Goal: Task Accomplishment & Management: Manage account settings

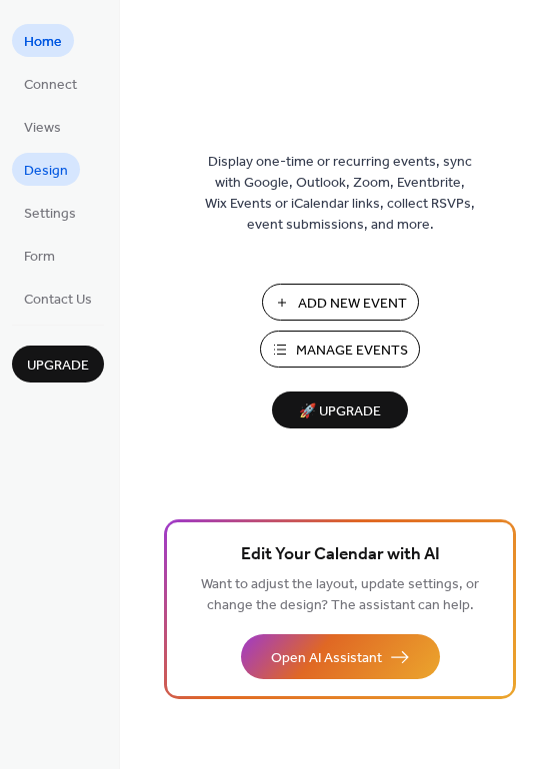
click at [52, 166] on span "Design" at bounding box center [46, 171] width 44 height 21
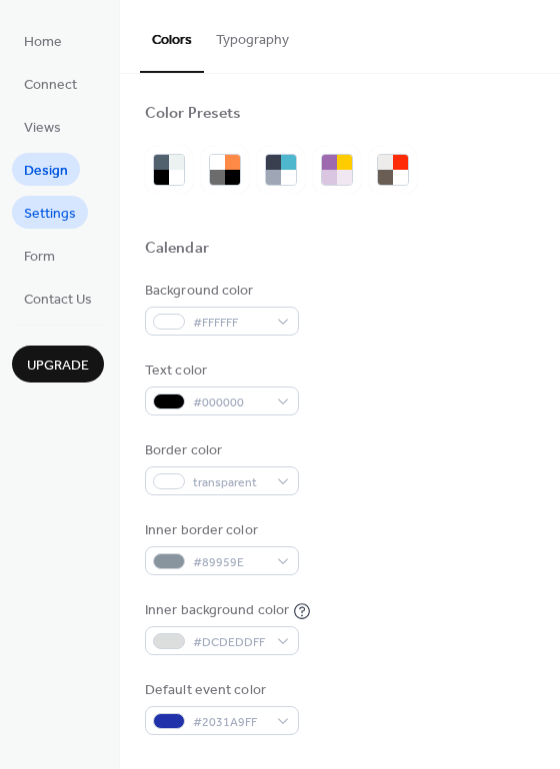
click at [54, 219] on span "Settings" at bounding box center [50, 214] width 52 height 21
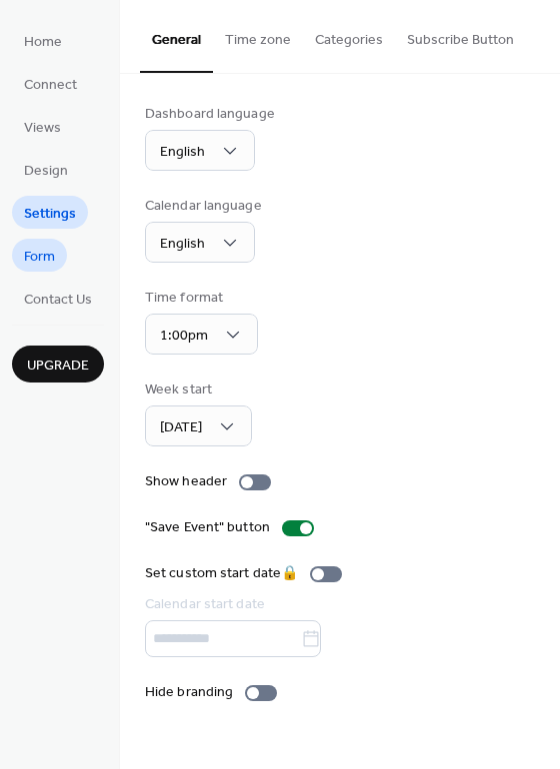
click at [40, 248] on span "Form" at bounding box center [39, 257] width 31 height 21
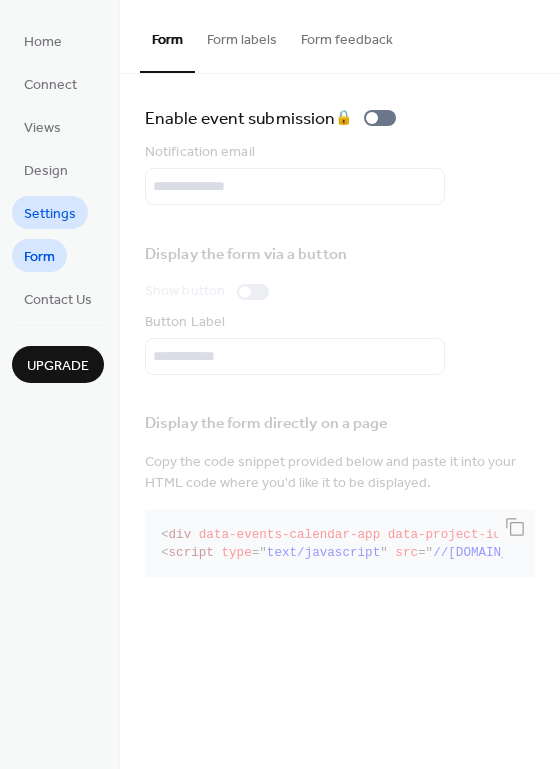
click at [37, 206] on span "Settings" at bounding box center [50, 214] width 52 height 21
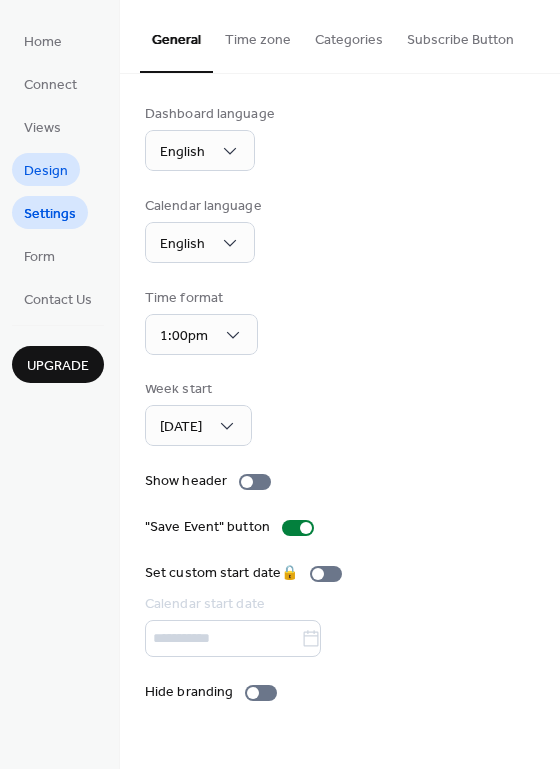
click at [38, 165] on span "Design" at bounding box center [46, 171] width 44 height 21
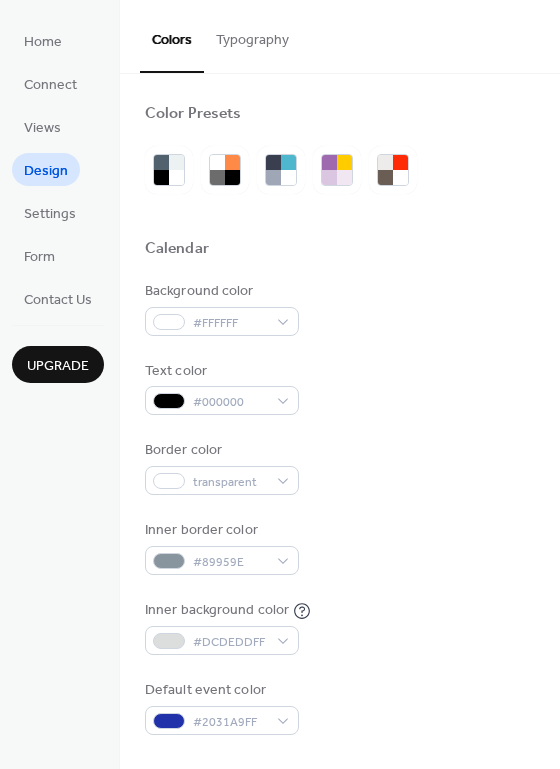
click at [265, 42] on button "Typography" at bounding box center [252, 35] width 97 height 71
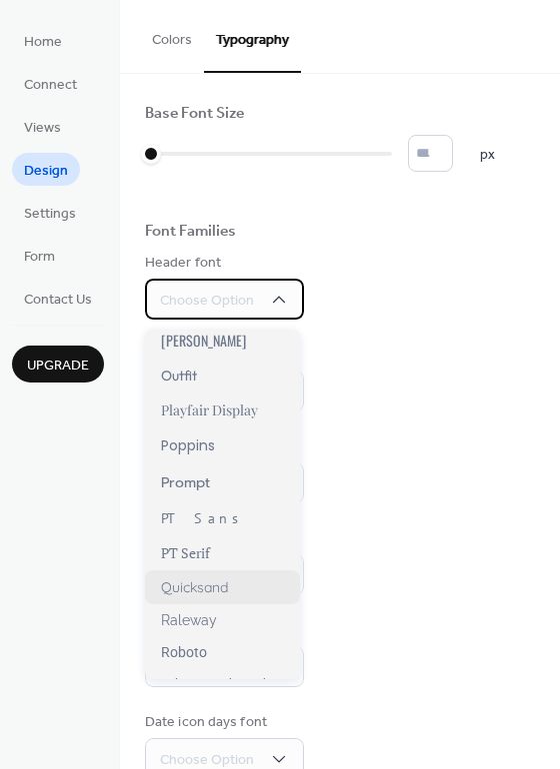
scroll to position [1132, 0]
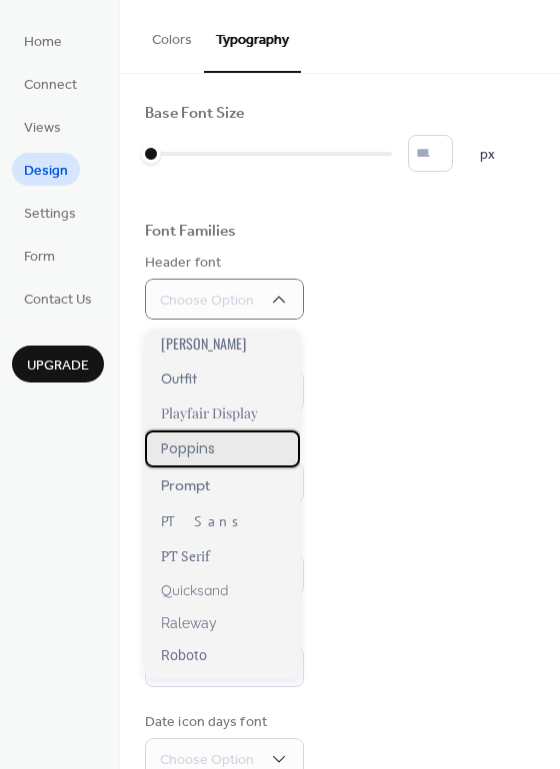
click at [211, 451] on span "Poppins" at bounding box center [188, 449] width 54 height 21
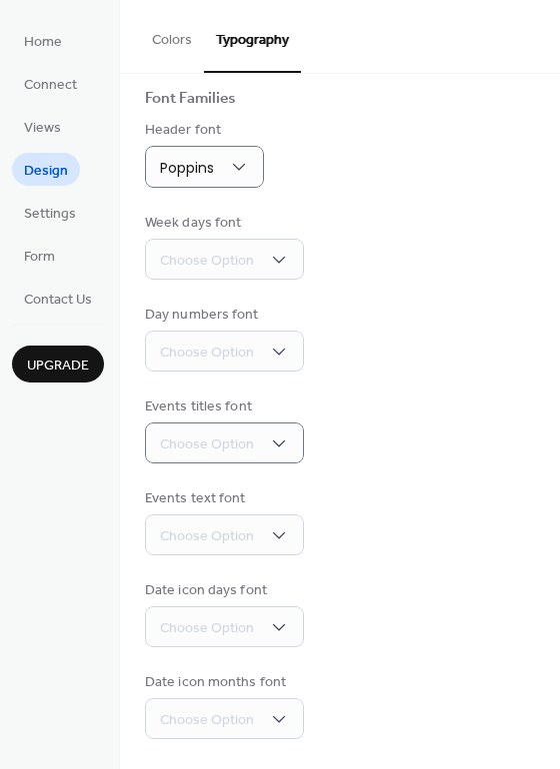
scroll to position [139, 0]
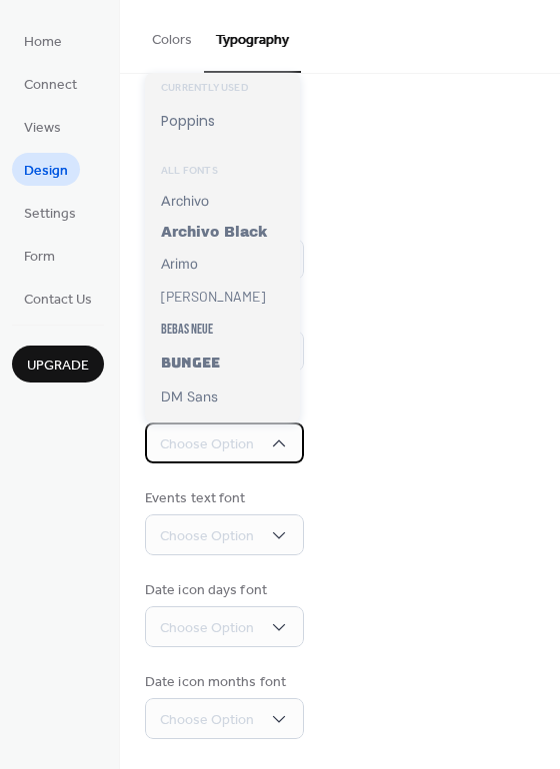
click at [260, 440] on div "Choose Option" at bounding box center [224, 443] width 159 height 41
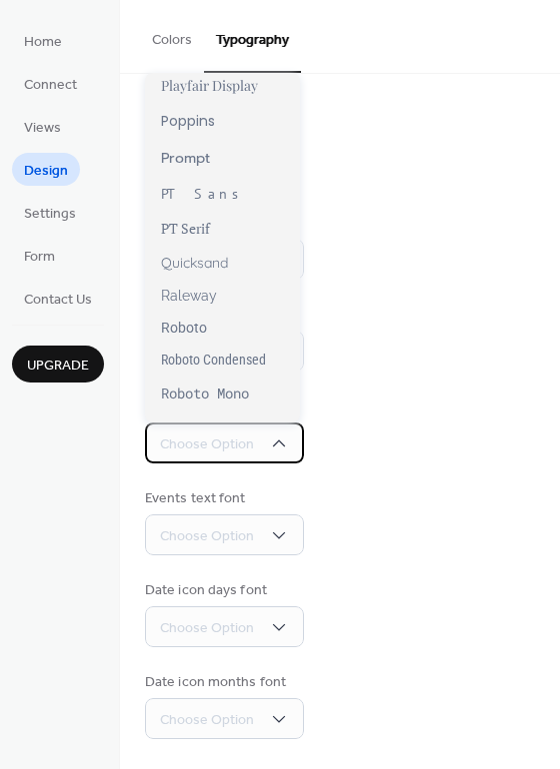
scroll to position [1278, 0]
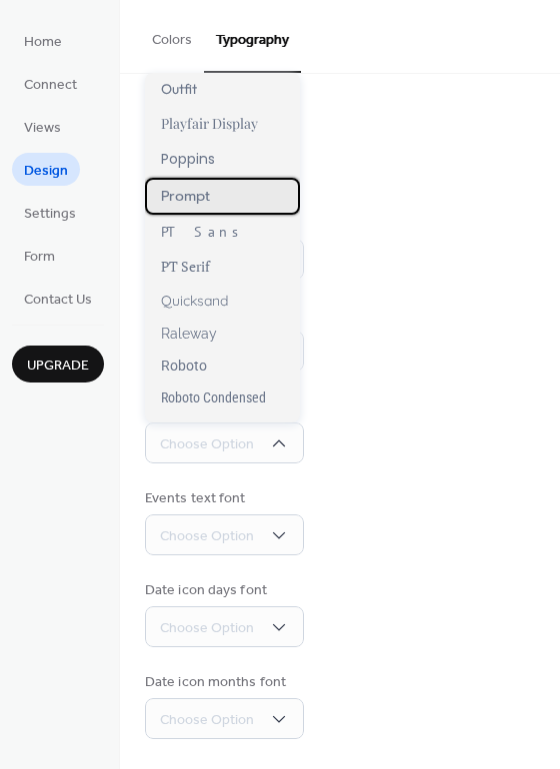
click at [228, 189] on div "Prompt" at bounding box center [222, 196] width 155 height 37
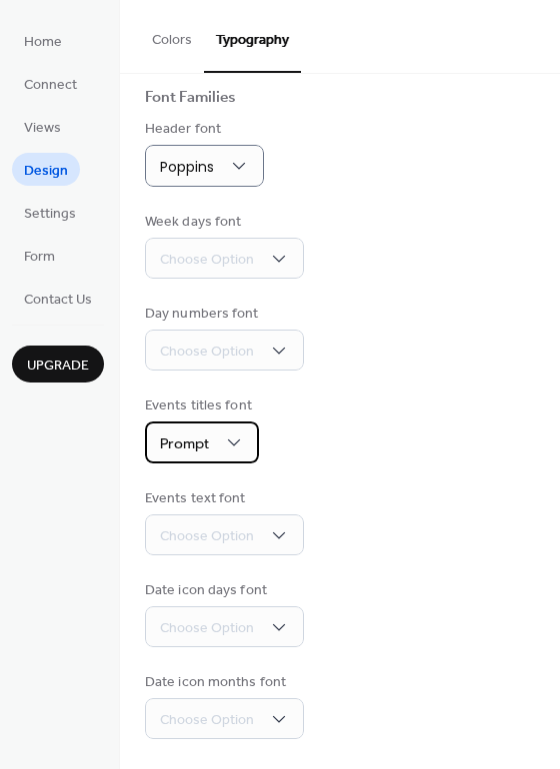
click at [244, 445] on div "Prompt" at bounding box center [202, 443] width 114 height 42
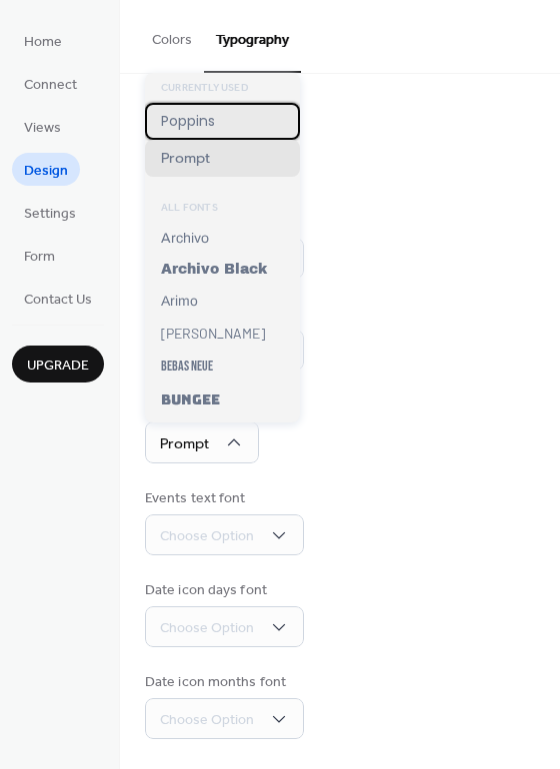
click at [210, 117] on span "Poppins" at bounding box center [188, 121] width 54 height 21
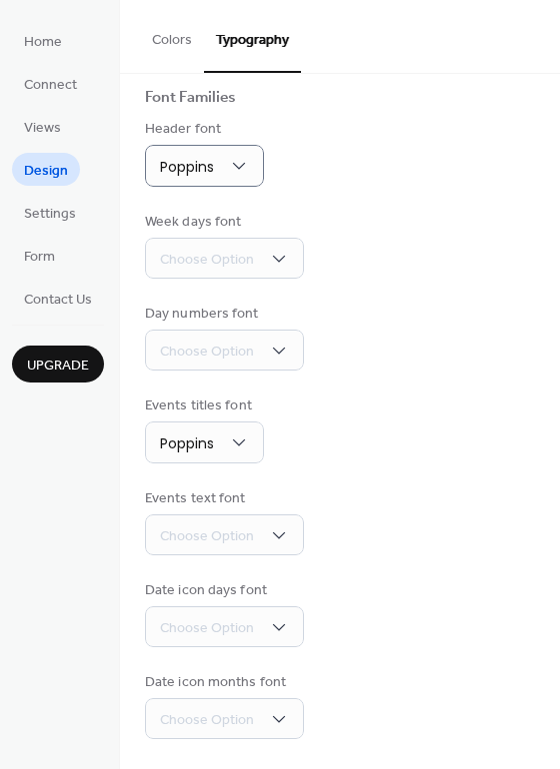
click at [369, 405] on div "Events titles font Poppins" at bounding box center [340, 430] width 390 height 68
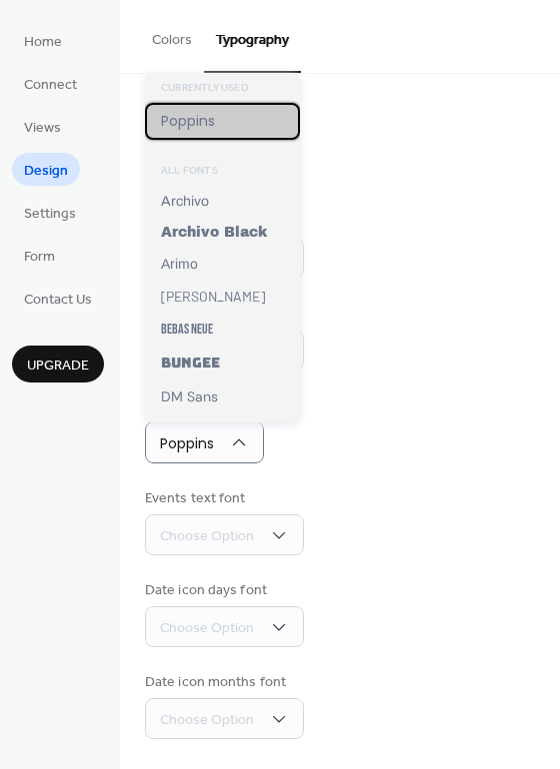
click at [195, 117] on span "Poppins" at bounding box center [188, 121] width 54 height 21
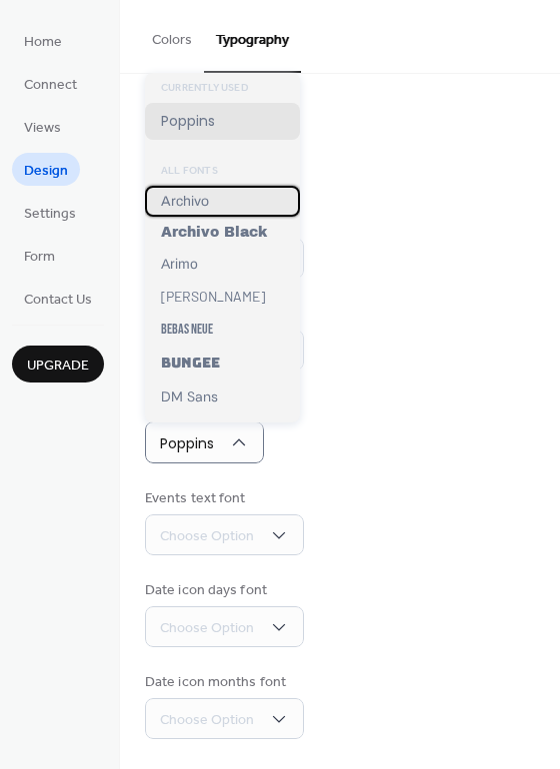
click at [210, 204] on div "Archivo" at bounding box center [222, 201] width 155 height 31
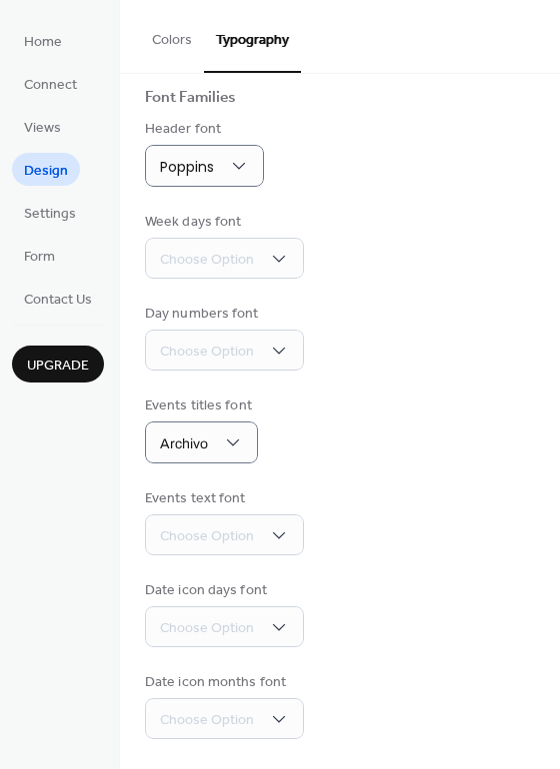
scroll to position [140, 0]
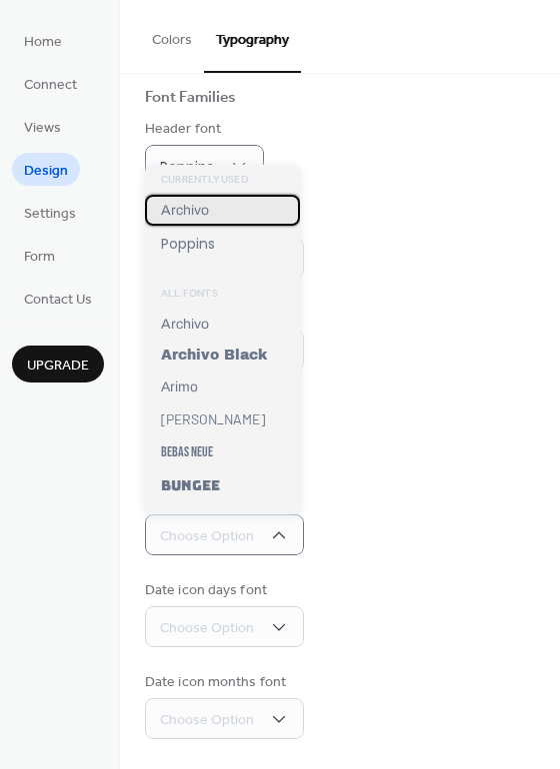
click at [224, 216] on div "Archivo" at bounding box center [222, 210] width 155 height 31
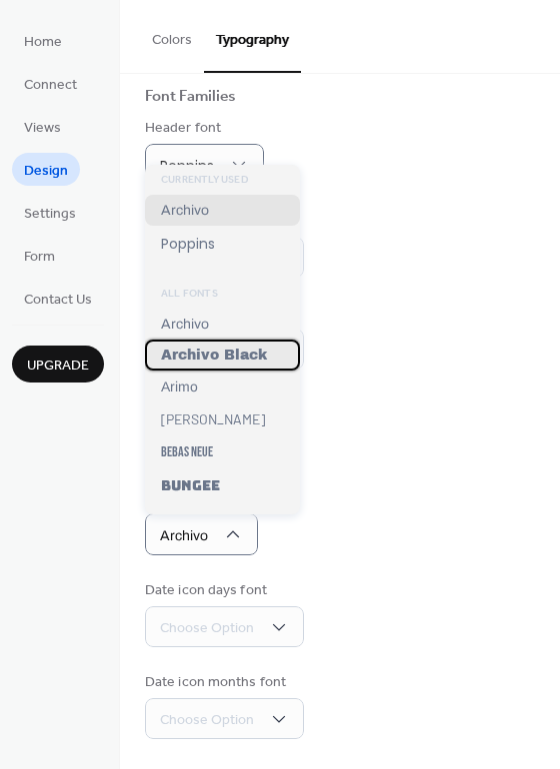
click at [223, 351] on span "Archivo Black" at bounding box center [214, 355] width 106 height 15
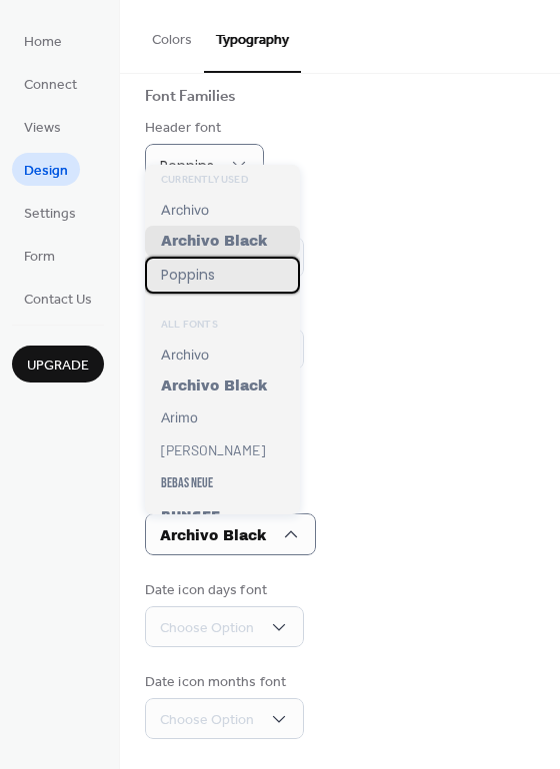
click at [217, 275] on div "Poppins" at bounding box center [222, 275] width 155 height 37
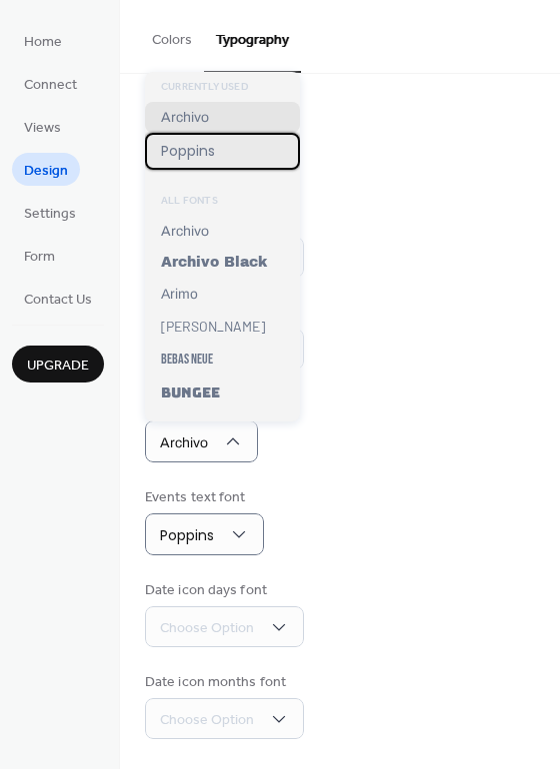
click at [224, 151] on div "Poppins" at bounding box center [222, 151] width 155 height 37
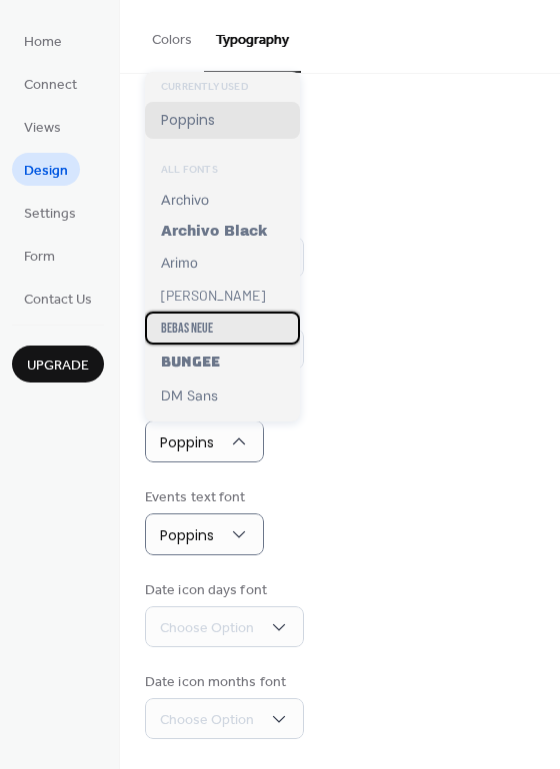
click at [217, 324] on div "Bebas Neue" at bounding box center [222, 328] width 155 height 33
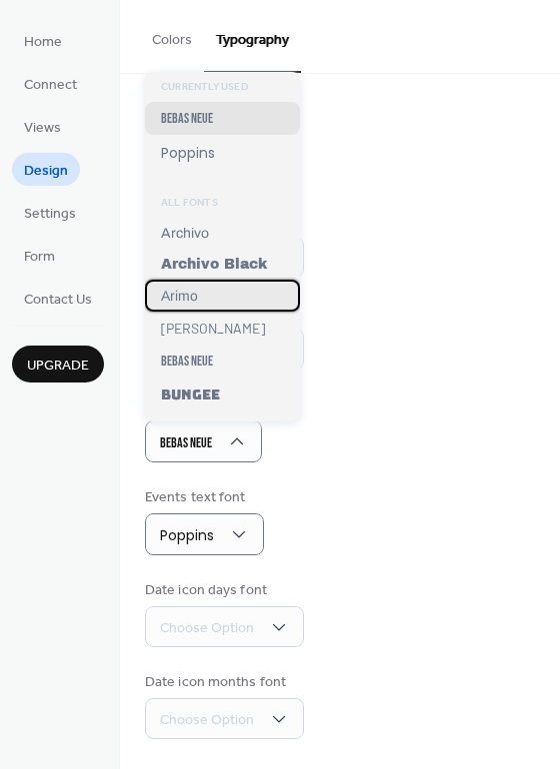
click at [216, 294] on div "Arimo" at bounding box center [222, 296] width 155 height 32
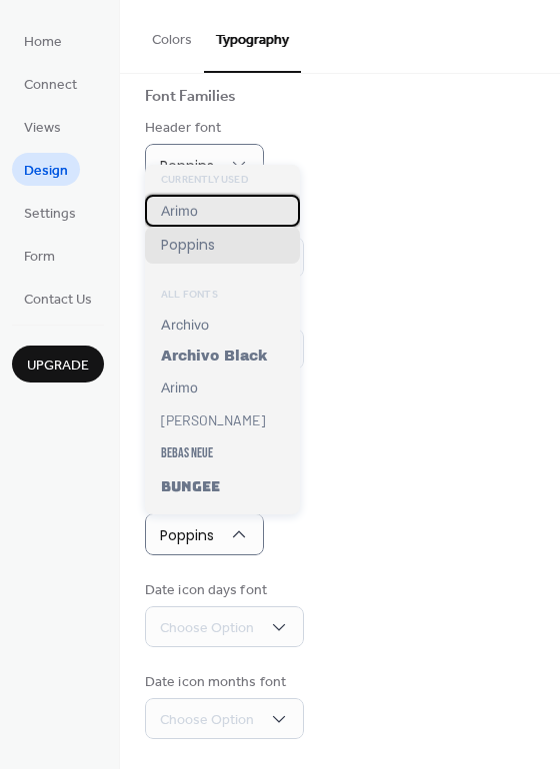
click at [227, 206] on div "Arimo" at bounding box center [222, 211] width 155 height 32
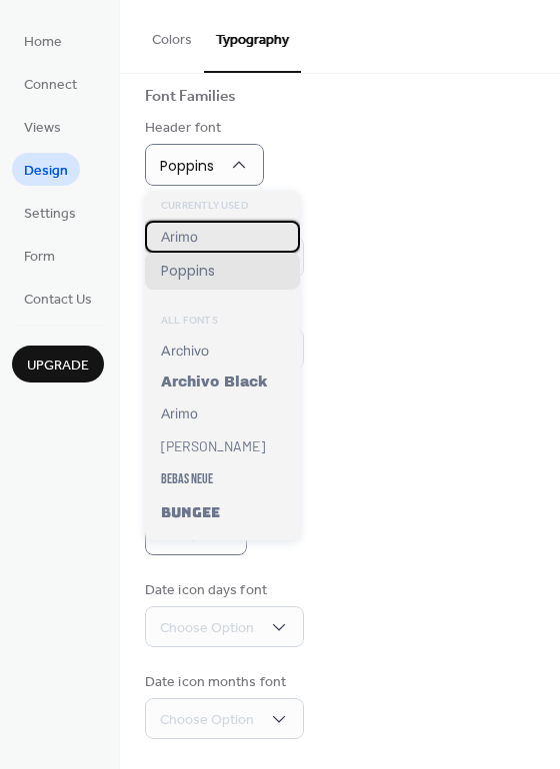
click at [210, 230] on div "Arimo" at bounding box center [222, 237] width 155 height 32
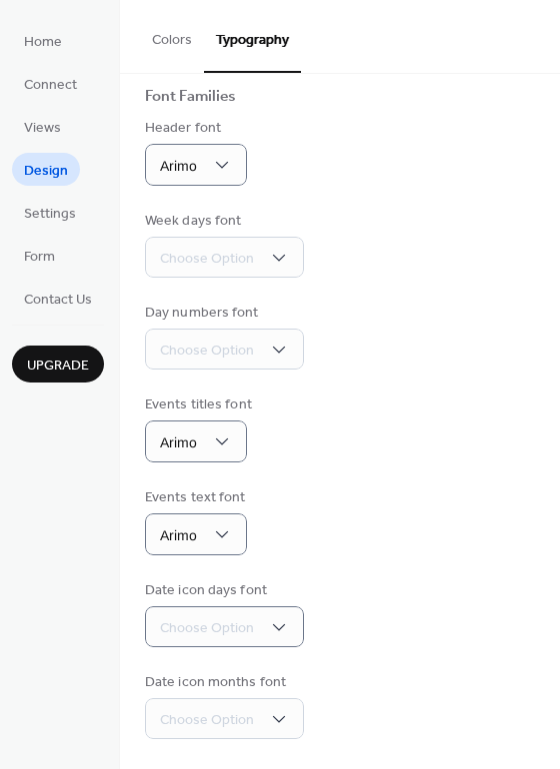
scroll to position [141, 0]
drag, startPoint x: 270, startPoint y: 620, endPoint x: 290, endPoint y: 633, distance: 23.8
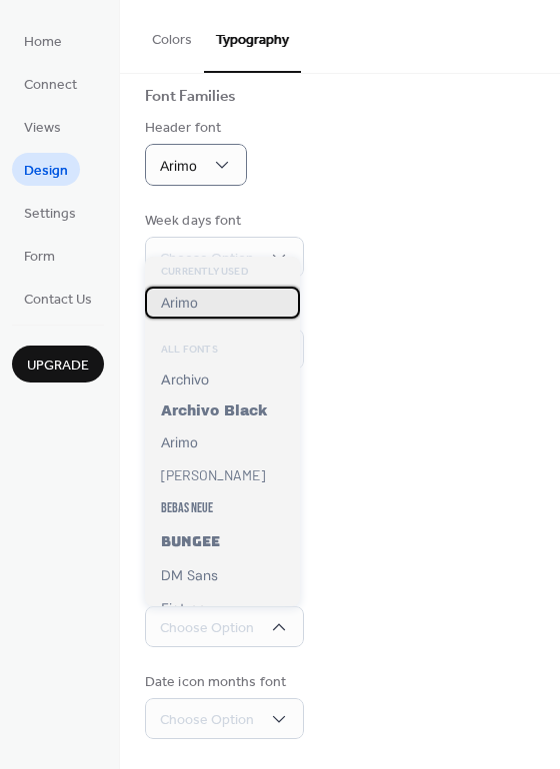
click at [242, 303] on div "Arimo" at bounding box center [222, 303] width 155 height 32
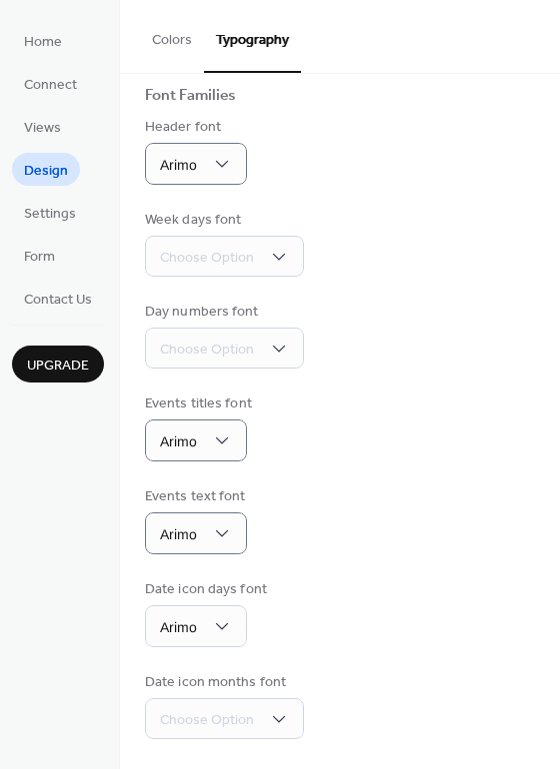
scroll to position [142, 0]
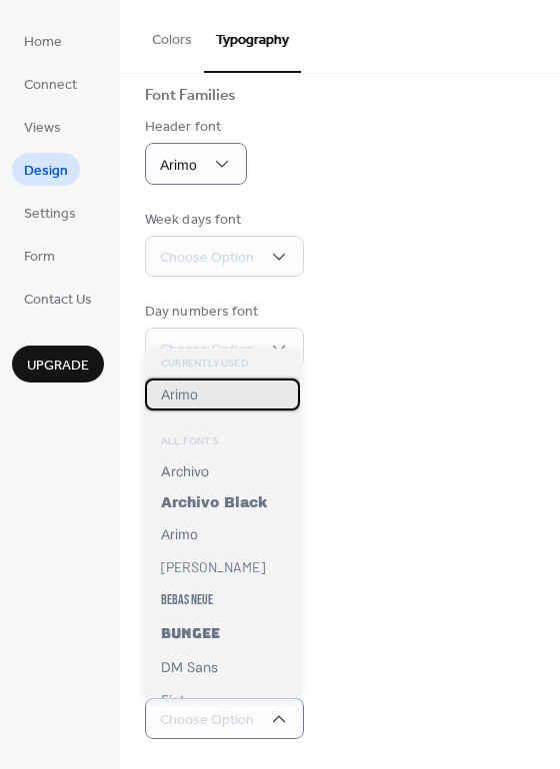
click at [238, 386] on div "Arimo" at bounding box center [222, 395] width 155 height 32
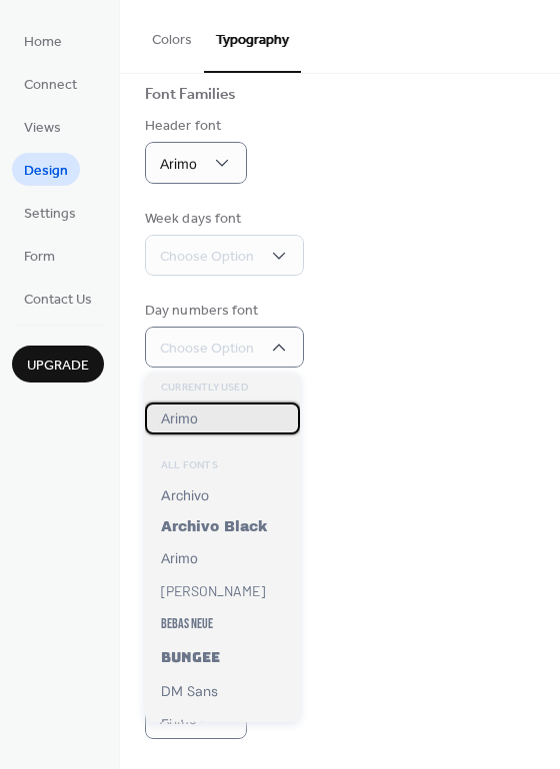
click at [232, 418] on div "Arimo" at bounding box center [222, 419] width 155 height 32
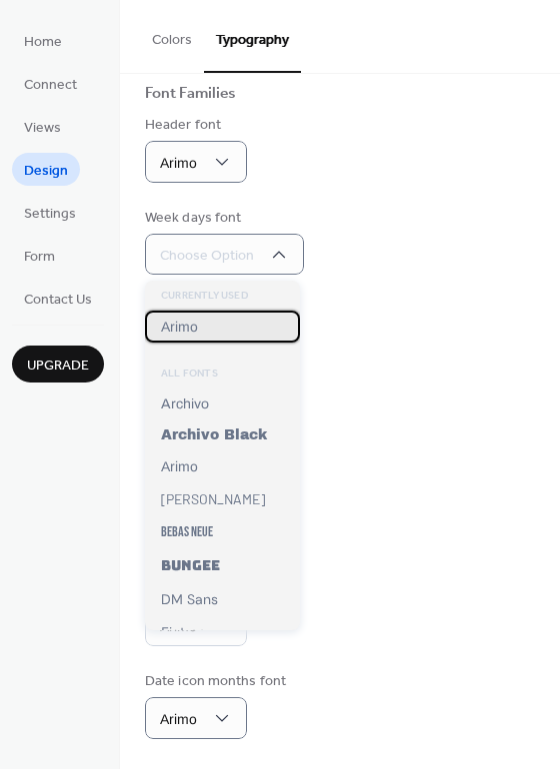
click at [225, 316] on div "Arimo" at bounding box center [222, 327] width 155 height 32
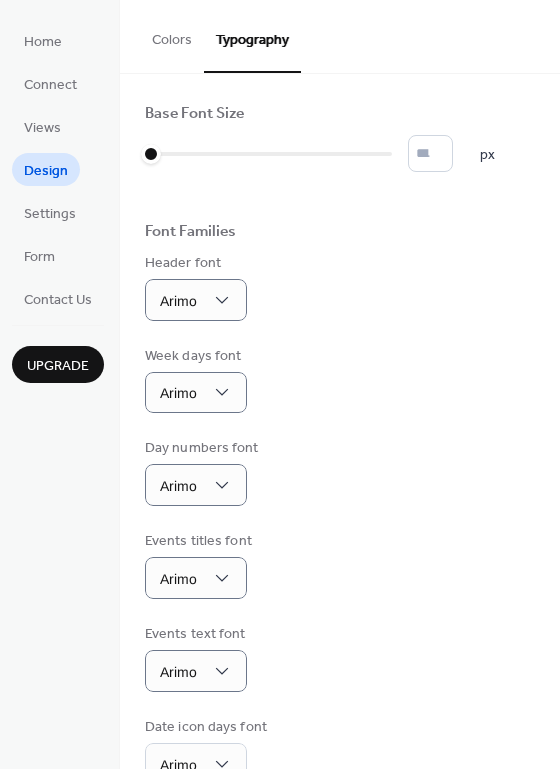
scroll to position [0, 0]
click at [453, 154] on input "*" at bounding box center [430, 153] width 45 height 37
click at [453, 164] on input "*" at bounding box center [430, 153] width 45 height 37
click at [453, 153] on input "*" at bounding box center [430, 153] width 45 height 37
type input "**"
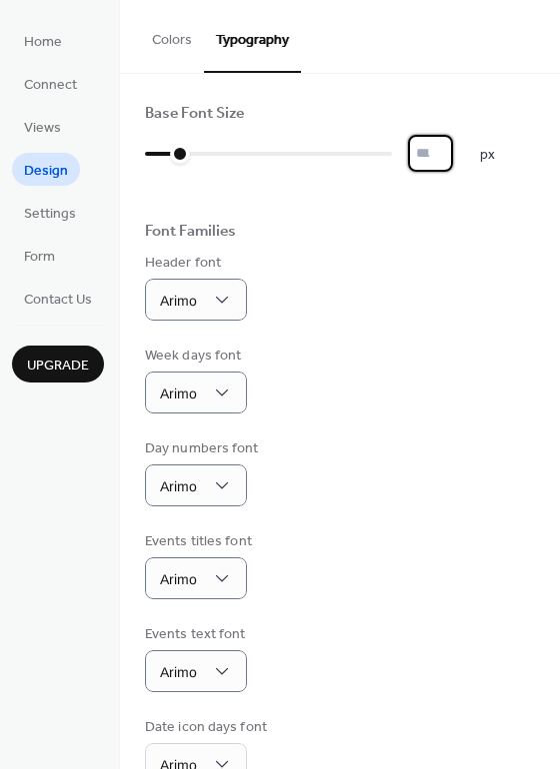
click at [453, 153] on input "**" at bounding box center [430, 153] width 45 height 37
click at [175, 31] on button "Colors" at bounding box center [172, 35] width 64 height 71
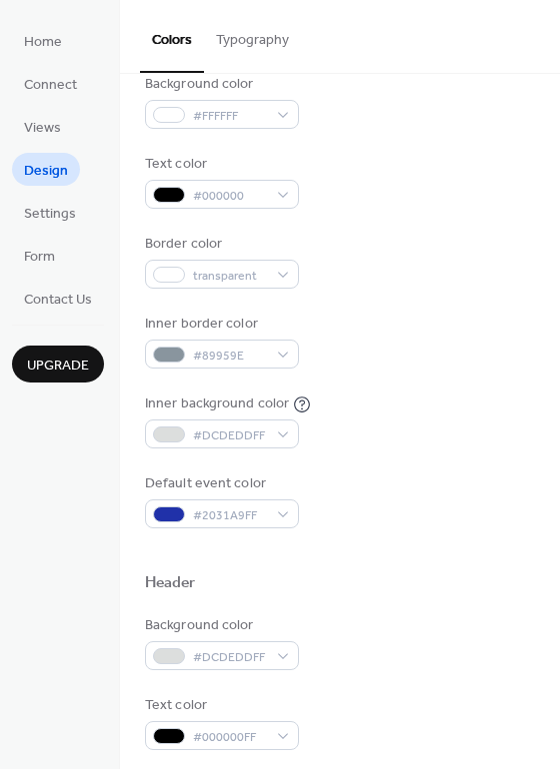
scroll to position [218, 0]
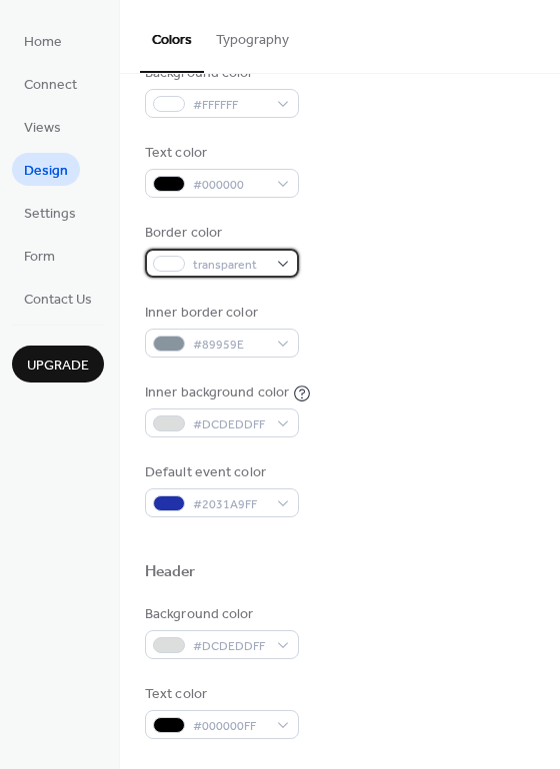
click at [284, 263] on div "transparent" at bounding box center [222, 263] width 154 height 29
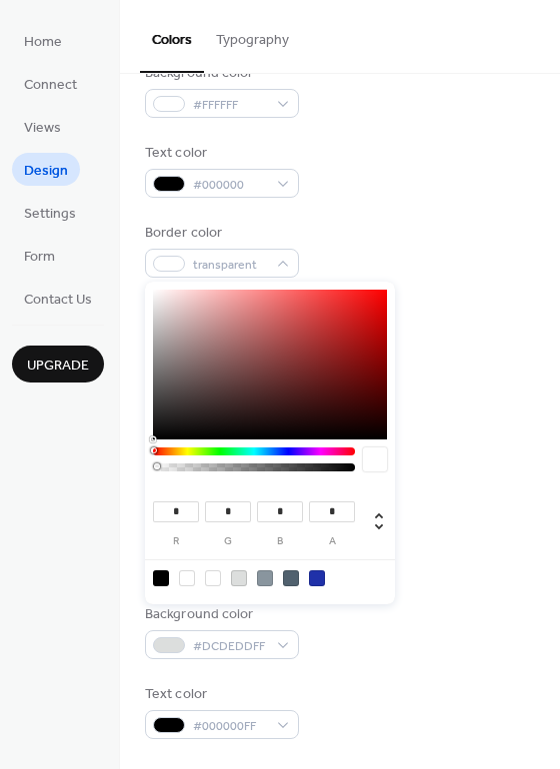
click at [158, 577] on div at bounding box center [161, 579] width 16 height 16
type input "*"
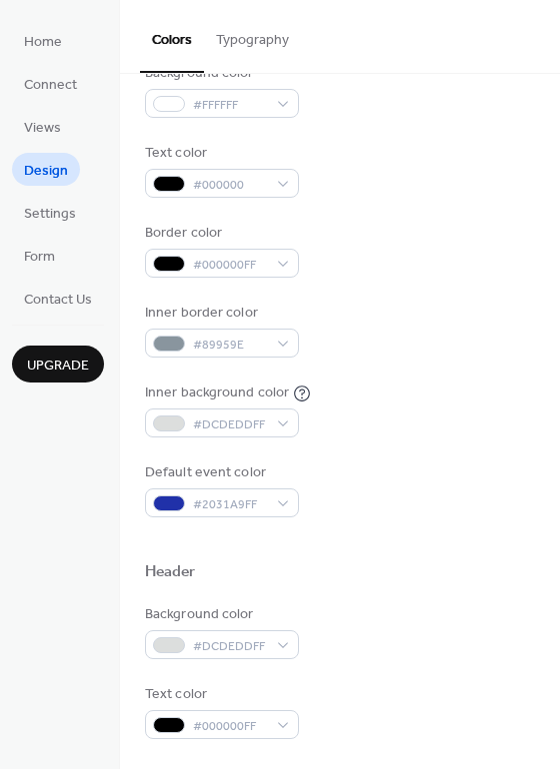
click at [361, 245] on div "Border color #000000FF" at bounding box center [340, 250] width 390 height 55
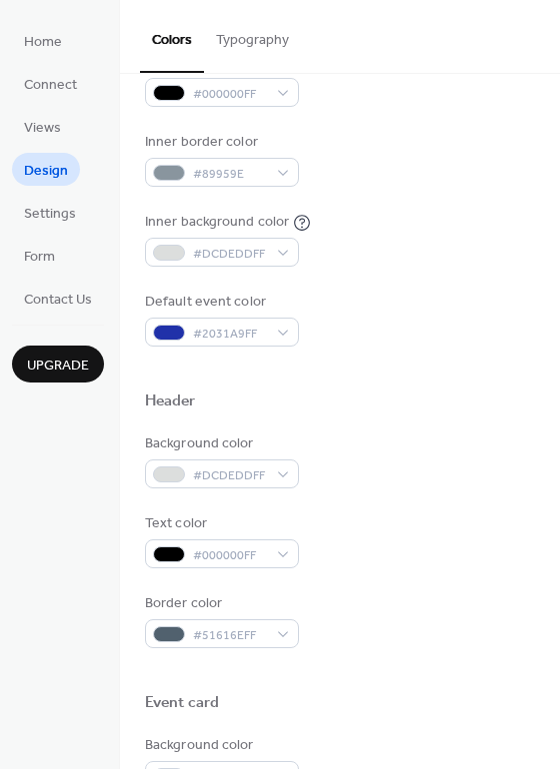
scroll to position [391, 0]
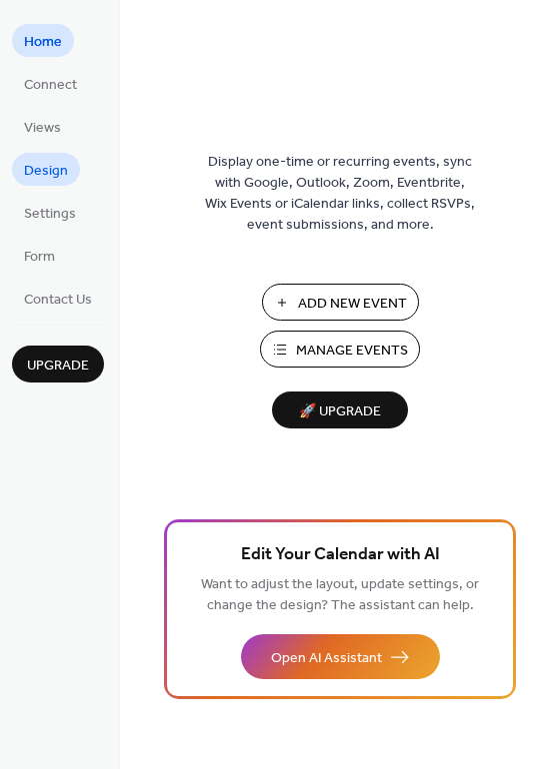
click at [44, 168] on span "Design" at bounding box center [46, 171] width 44 height 21
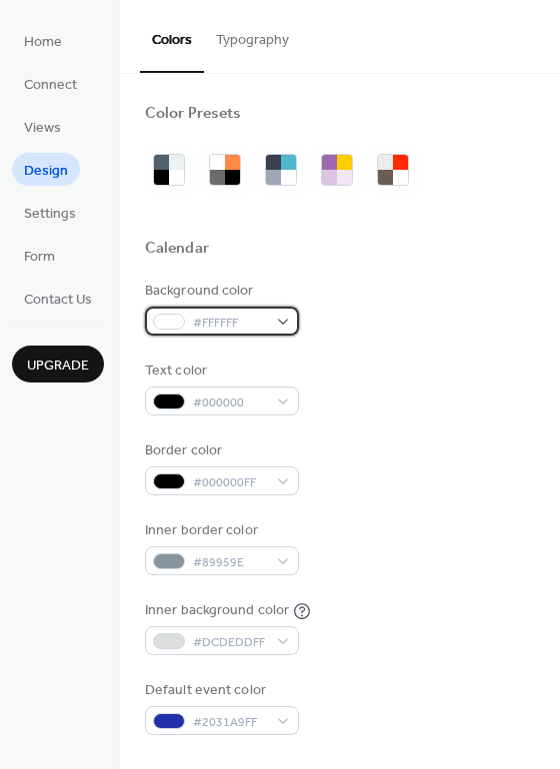
click at [229, 325] on span "#FFFFFF" at bounding box center [230, 323] width 74 height 21
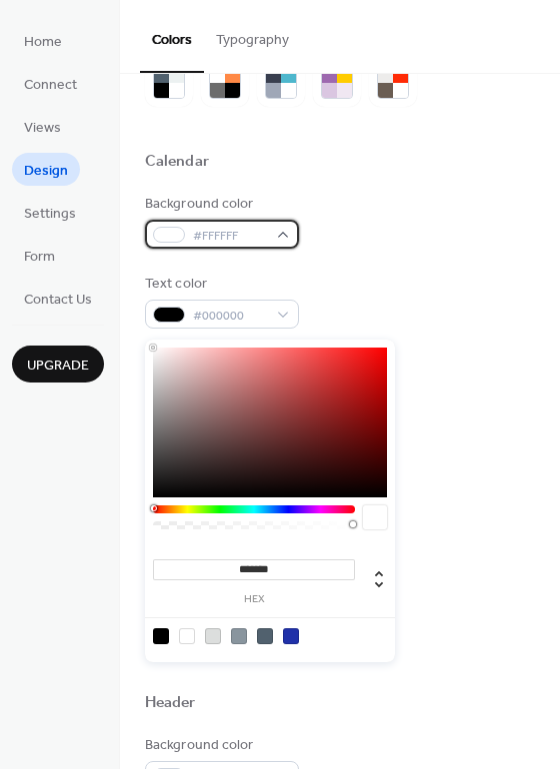
scroll to position [96, 0]
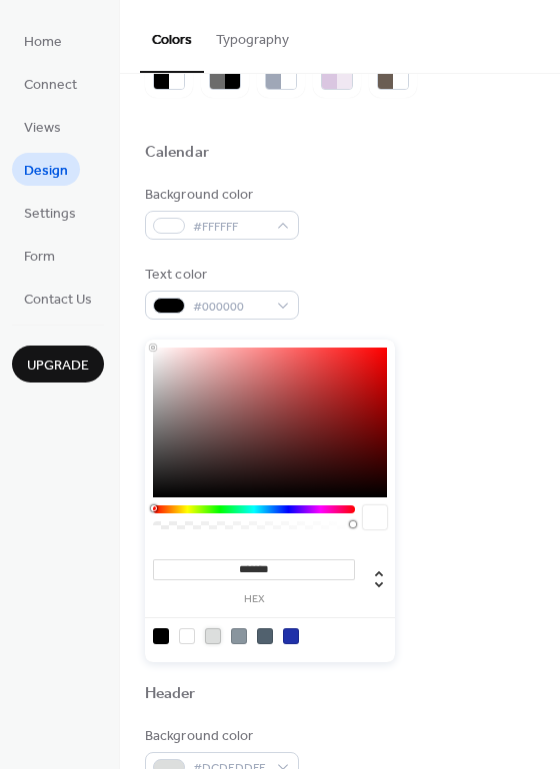
click at [211, 636] on div at bounding box center [213, 636] width 16 height 16
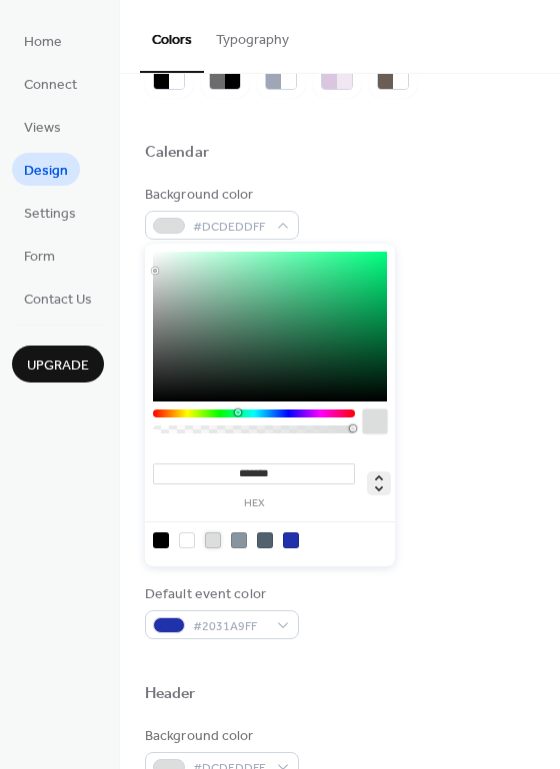
click at [385, 489] on icon at bounding box center [379, 484] width 24 height 24
click at [240, 546] on div at bounding box center [239, 541] width 16 height 16
type input "***"
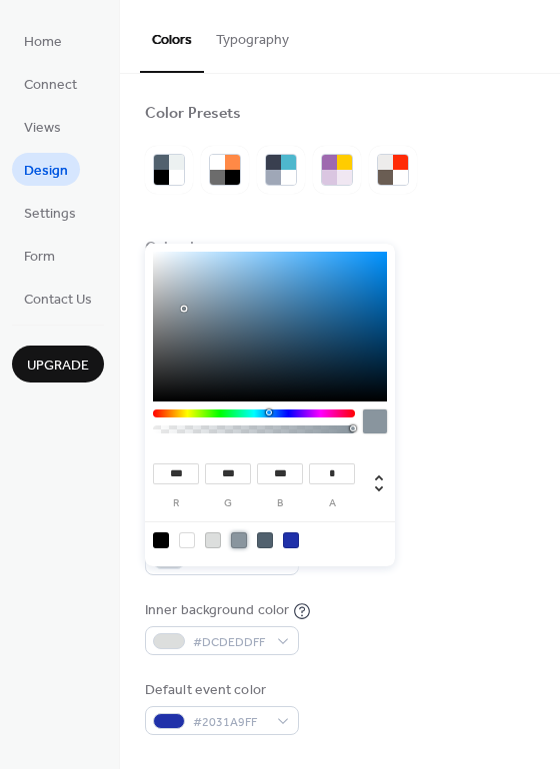
scroll to position [0, 0]
type input "***"
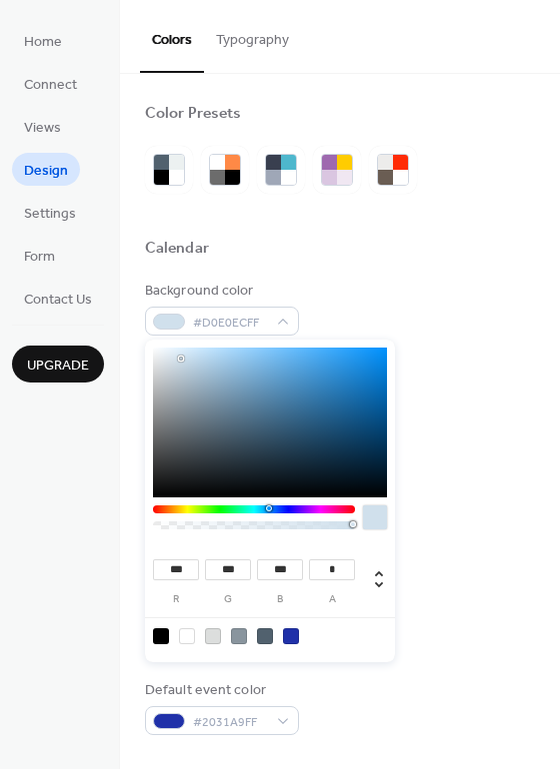
click at [181, 263] on body "Home Connect Views Design Settings Form Contact Us Upgrade Design Upgrade Color…" at bounding box center [280, 384] width 560 height 769
type input "***"
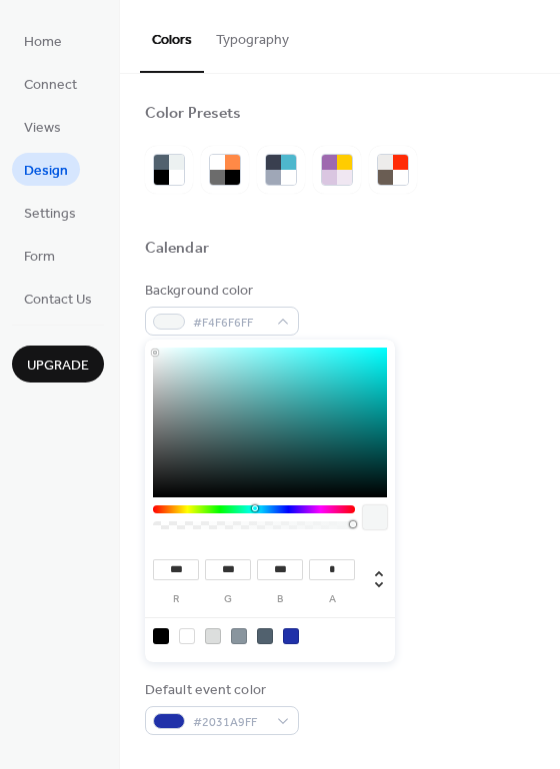
click at [155, 353] on div at bounding box center [270, 423] width 234 height 150
type input "***"
click at [157, 376] on div at bounding box center [270, 423] width 234 height 150
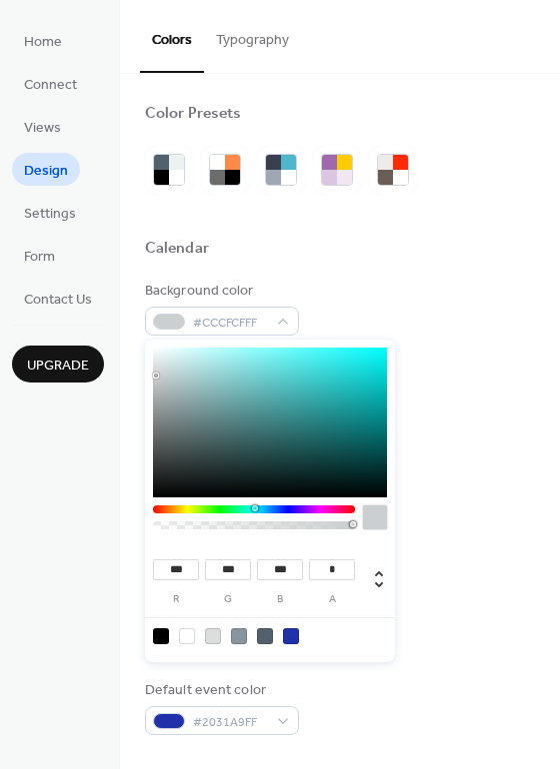
type input "***"
click at [166, 382] on div at bounding box center [270, 423] width 234 height 150
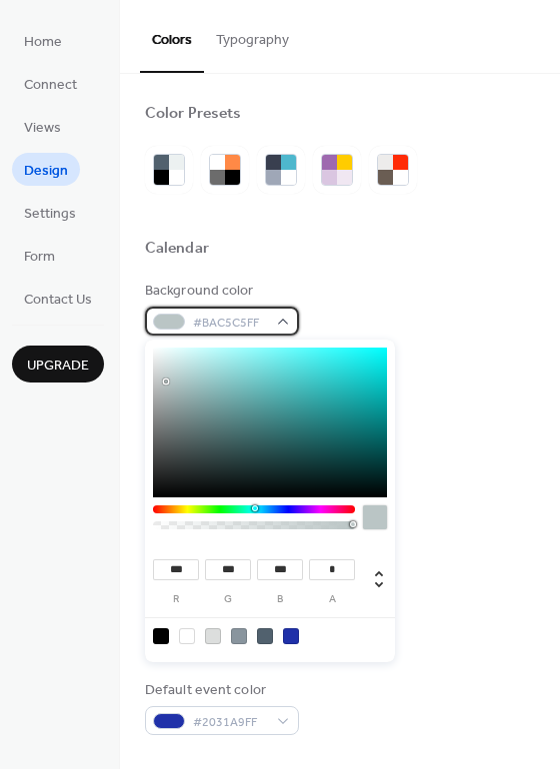
click at [269, 320] on div "#BAC5C5FF" at bounding box center [222, 321] width 154 height 29
click at [258, 324] on span "#BAC5C5FF" at bounding box center [230, 323] width 74 height 21
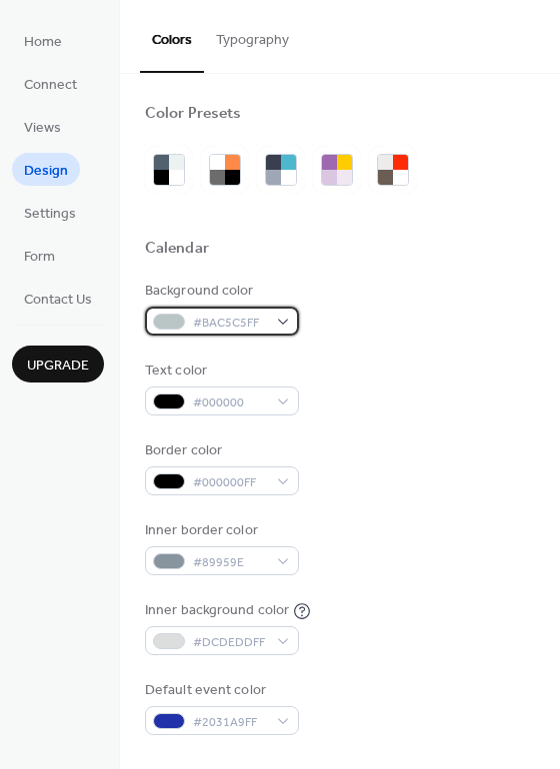
click at [260, 323] on span "#BAC5C5FF" at bounding box center [230, 323] width 74 height 21
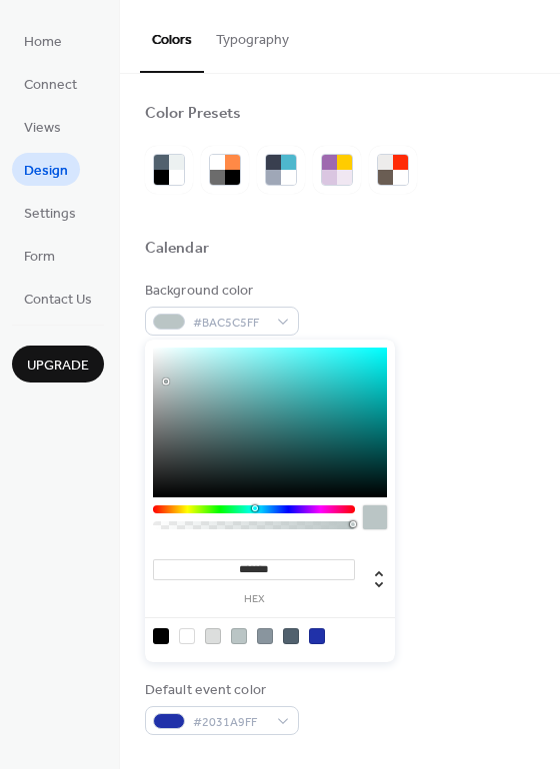
click at [315, 567] on input "*******" at bounding box center [254, 570] width 202 height 21
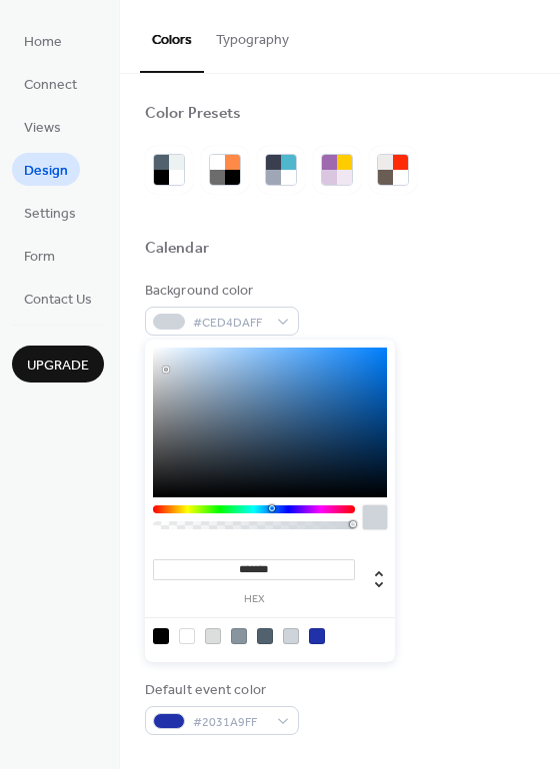
type input "*******"
click at [378, 518] on div at bounding box center [375, 518] width 24 height 24
click at [359, 287] on div "Background color #CED4DAFF" at bounding box center [340, 308] width 390 height 55
